Goal: Information Seeking & Learning: Learn about a topic

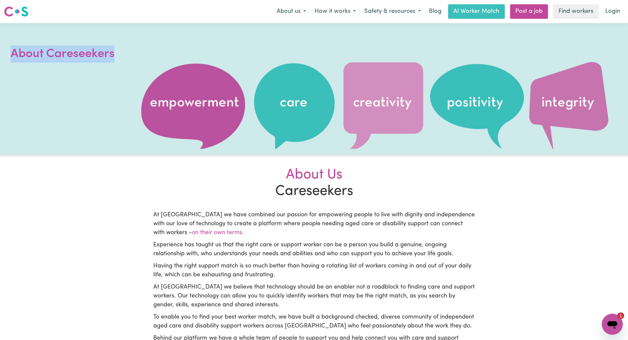
drag, startPoint x: 202, startPoint y: 73, endPoint x: 428, endPoint y: 111, distance: 229.5
click at [427, 111] on div "About Careseekers" at bounding box center [314, 89] width 628 height 132
click at [422, 108] on div at bounding box center [314, 89] width 628 height 132
